Goal: Find specific page/section: Find specific page/section

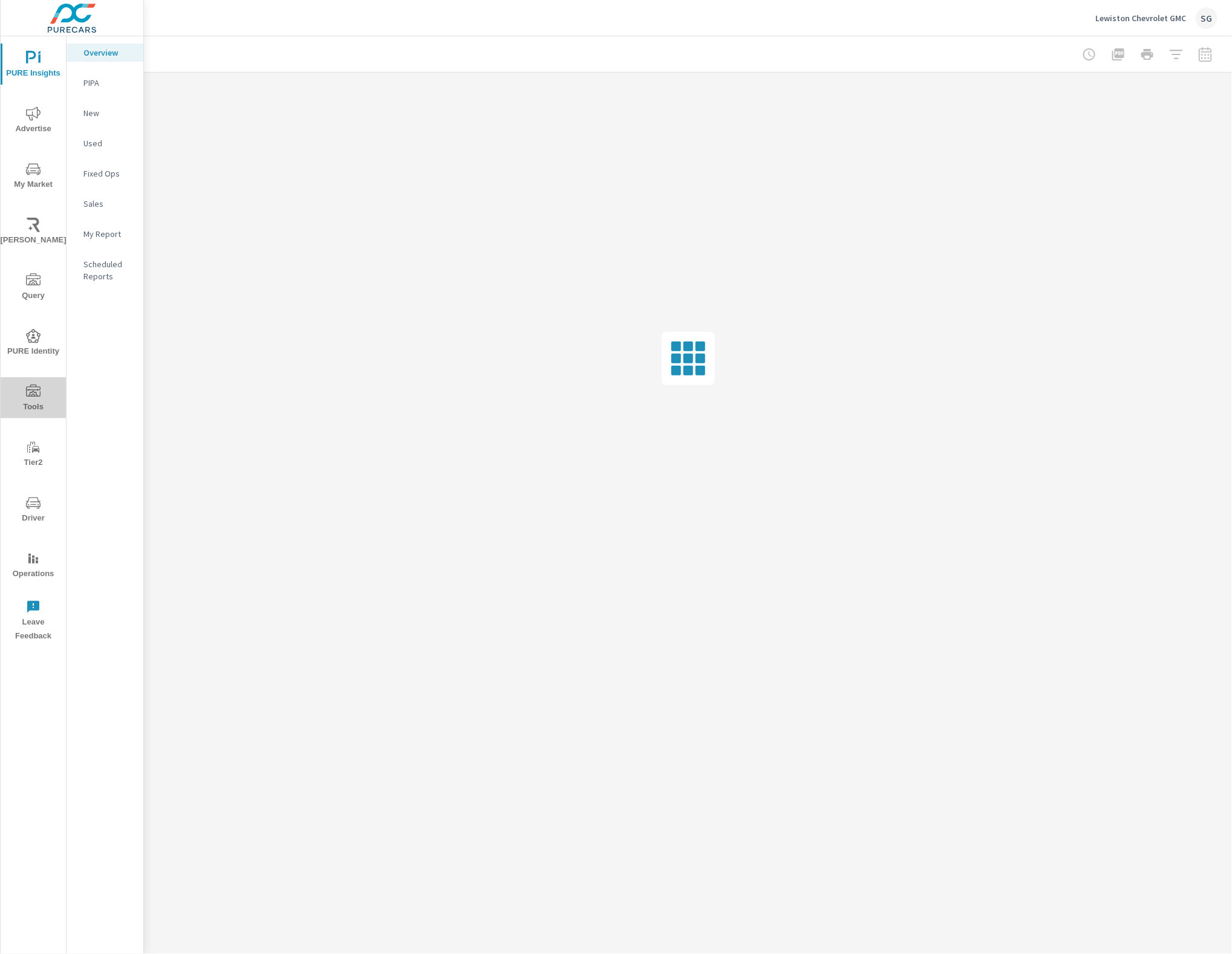
click at [28, 406] on span "Tools" at bounding box center [33, 399] width 58 height 29
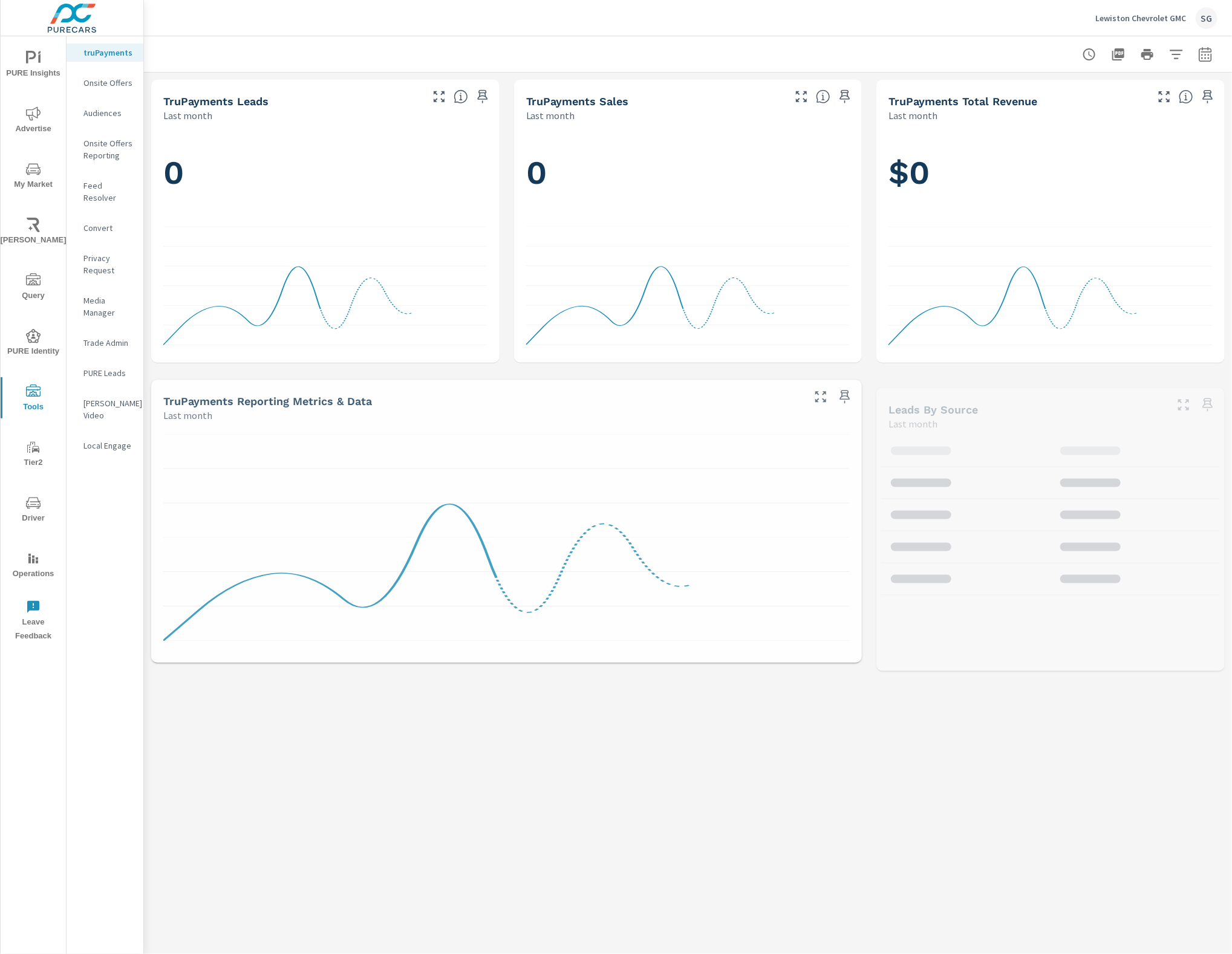
click at [112, 187] on p "Feed Resolver" at bounding box center [108, 191] width 50 height 24
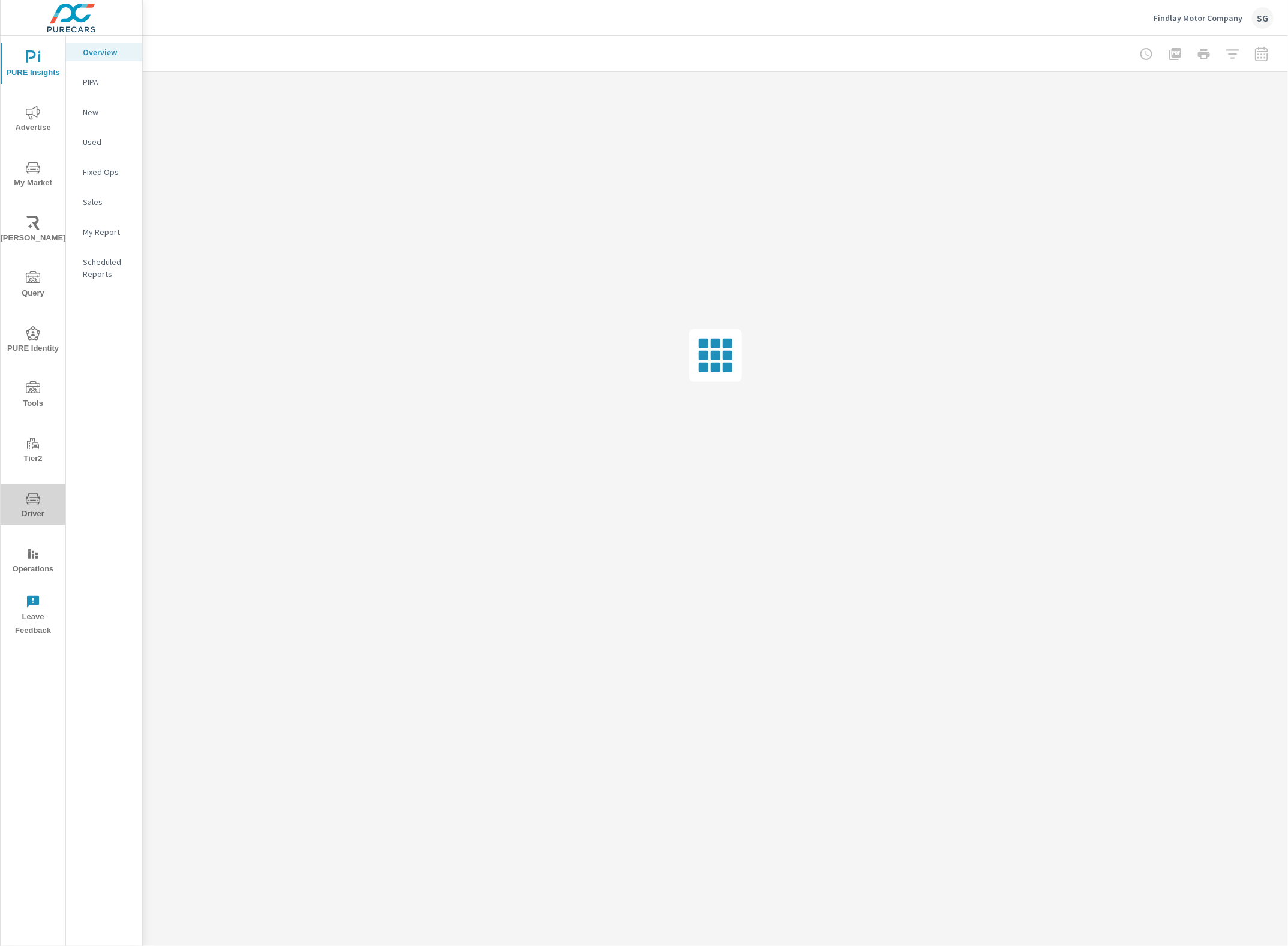
click at [30, 500] on icon "nav menu" at bounding box center [33, 499] width 15 height 15
click at [34, 496] on icon "nav menu" at bounding box center [33, 499] width 15 height 15
